Goal: Task Accomplishment & Management: Manage account settings

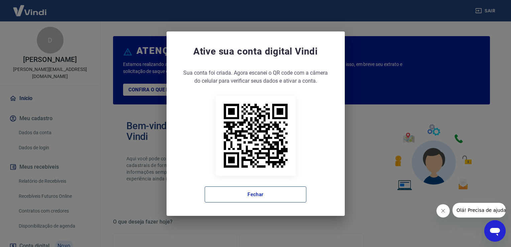
click at [264, 196] on button "Fechar" at bounding box center [255, 194] width 102 height 16
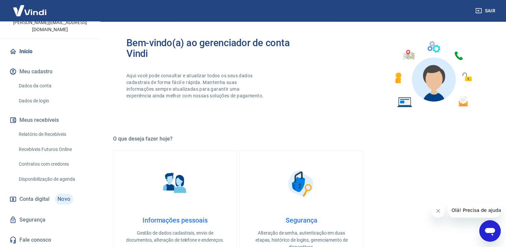
scroll to position [100, 0]
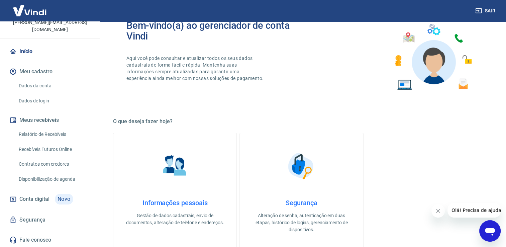
click at [51, 133] on link "Relatório de Recebíveis" at bounding box center [54, 134] width 76 height 14
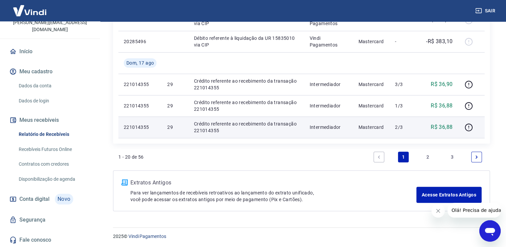
scroll to position [598, 0]
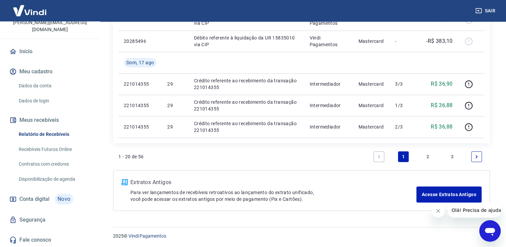
click at [430, 154] on link "2" at bounding box center [427, 156] width 11 height 11
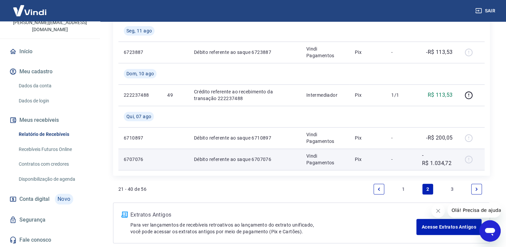
scroll to position [510, 0]
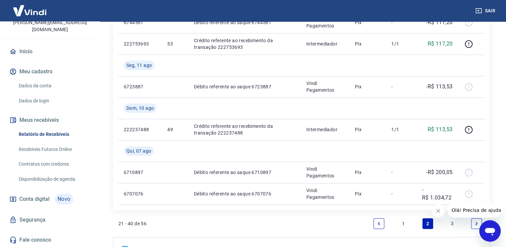
drag, startPoint x: 402, startPoint y: 221, endPoint x: 393, endPoint y: 192, distance: 30.0
click at [402, 221] on link "1" at bounding box center [403, 223] width 11 height 11
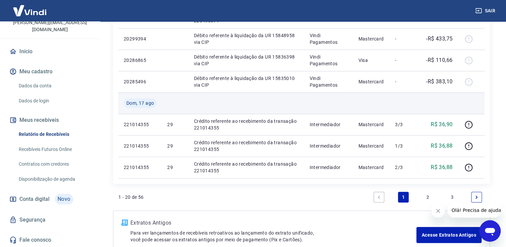
scroll to position [598, 0]
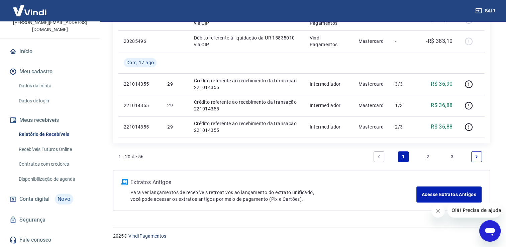
drag, startPoint x: 429, startPoint y: 157, endPoint x: 414, endPoint y: 159, distance: 14.8
click at [429, 157] on link "2" at bounding box center [427, 156] width 11 height 11
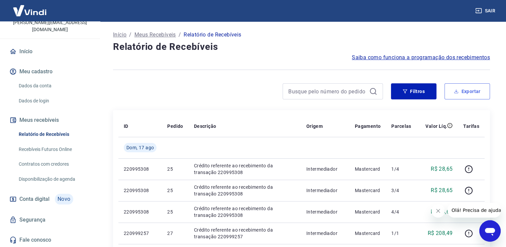
click at [467, 91] on button "Exportar" at bounding box center [466, 91] width 45 height 16
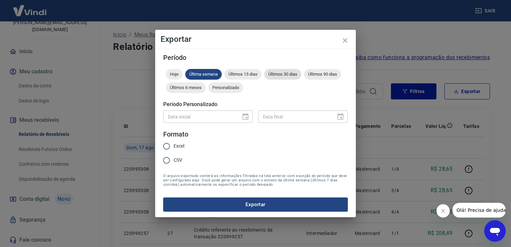
click at [278, 75] on span "Últimos 30 dias" at bounding box center [282, 73] width 37 height 5
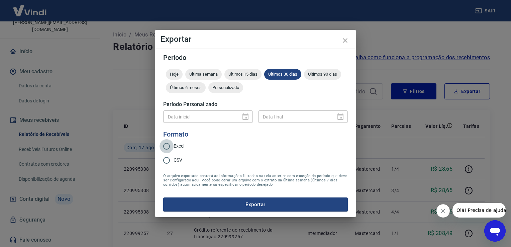
click at [167, 149] on input "Excel" at bounding box center [166, 146] width 14 height 14
radio input "true"
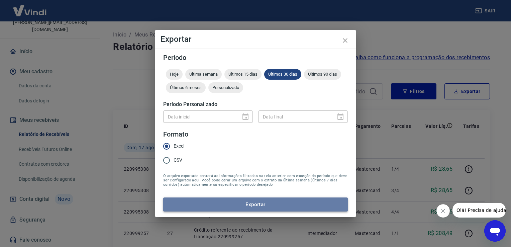
click at [252, 202] on button "Exportar" at bounding box center [255, 204] width 184 height 14
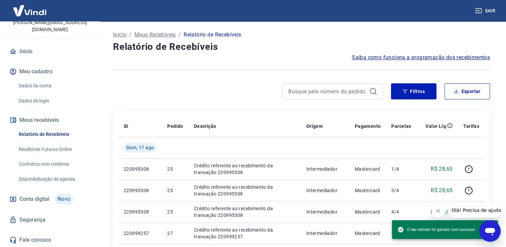
click at [287, 62] on div at bounding box center [301, 69] width 377 height 16
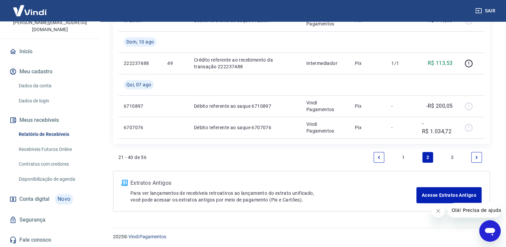
scroll to position [577, 0]
drag, startPoint x: 401, startPoint y: 155, endPoint x: 387, endPoint y: 162, distance: 15.1
click at [401, 155] on link "1" at bounding box center [403, 156] width 11 height 11
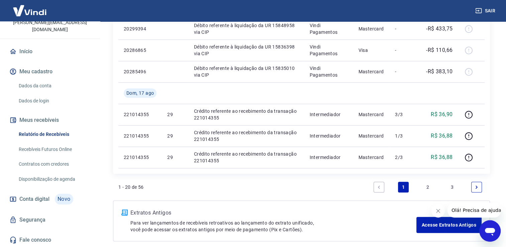
scroll to position [598, 0]
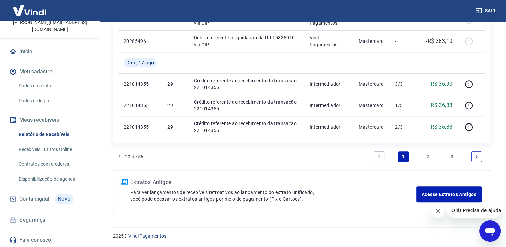
click at [426, 158] on link "2" at bounding box center [427, 156] width 11 height 11
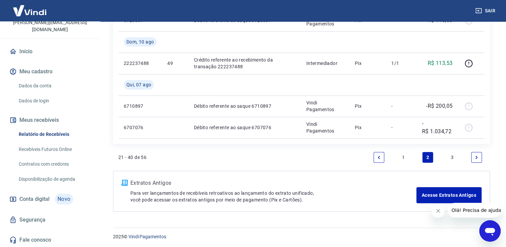
scroll to position [577, 0]
click at [452, 156] on link "3" at bounding box center [451, 156] width 11 height 11
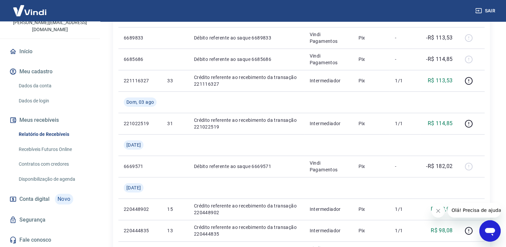
scroll to position [237, 0]
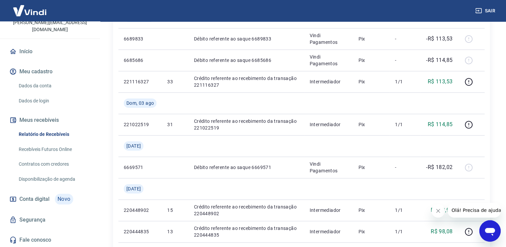
click at [436, 209] on icon "Fechar mensagem da empresa" at bounding box center [437, 210] width 3 height 3
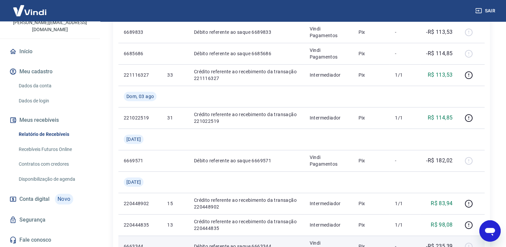
scroll to position [534, 0]
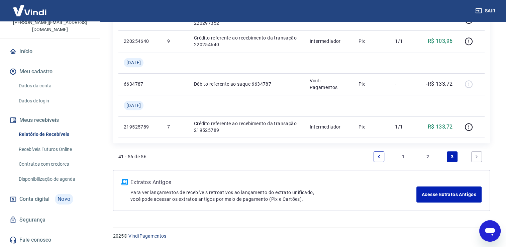
click at [429, 154] on link "2" at bounding box center [427, 156] width 11 height 11
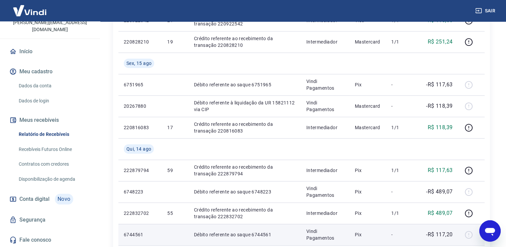
scroll to position [209, 0]
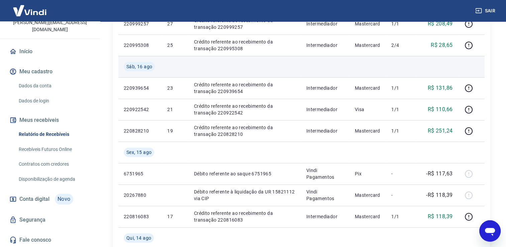
click at [471, 61] on td at bounding box center [470, 66] width 27 height 21
